Goal: Navigation & Orientation: Find specific page/section

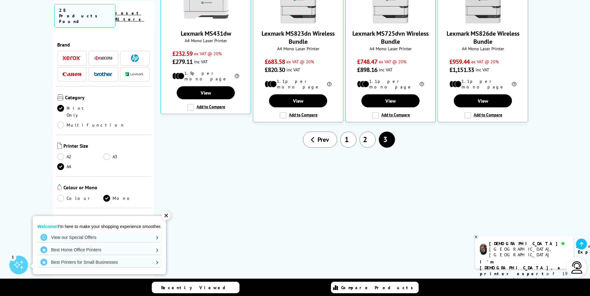
scroll to position [186, 0]
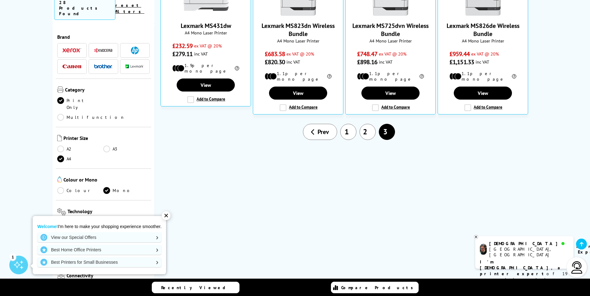
click at [351, 127] on link "1" at bounding box center [348, 132] width 16 height 16
